Goal: Information Seeking & Learning: Learn about a topic

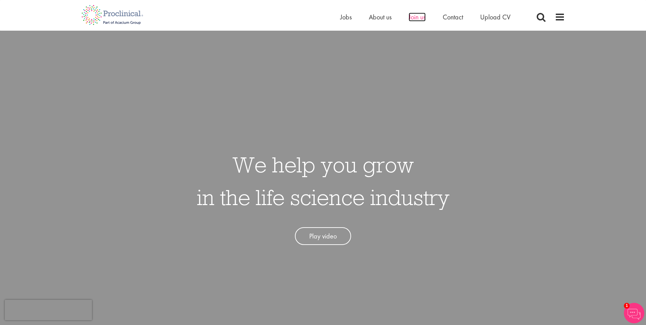
click at [422, 15] on span "Join us" at bounding box center [417, 17] width 17 height 9
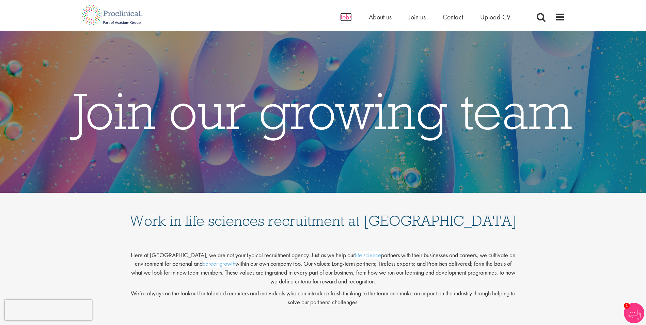
click at [342, 18] on span "Jobs" at bounding box center [346, 17] width 12 height 9
